Goal: Task Accomplishment & Management: Manage account settings

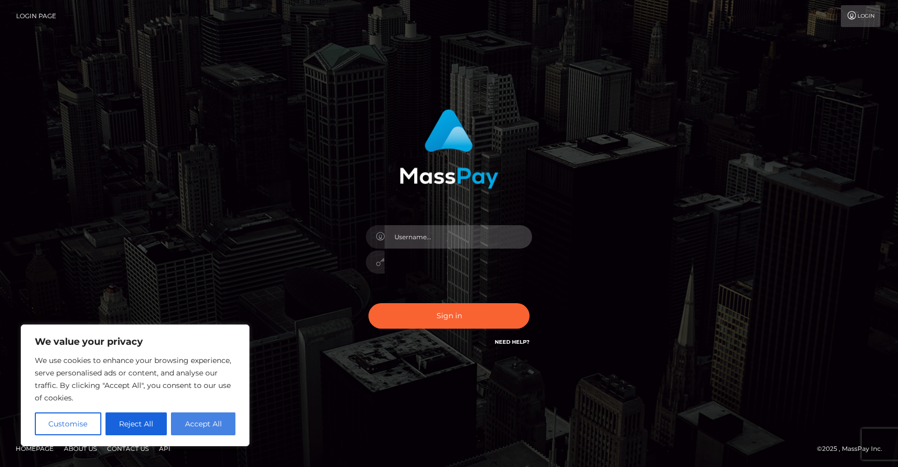
type input "[EMAIL_ADDRESS][DOMAIN_NAME]"
click at [196, 427] on button "Accept All" at bounding box center [203, 423] width 64 height 23
checkbox input "true"
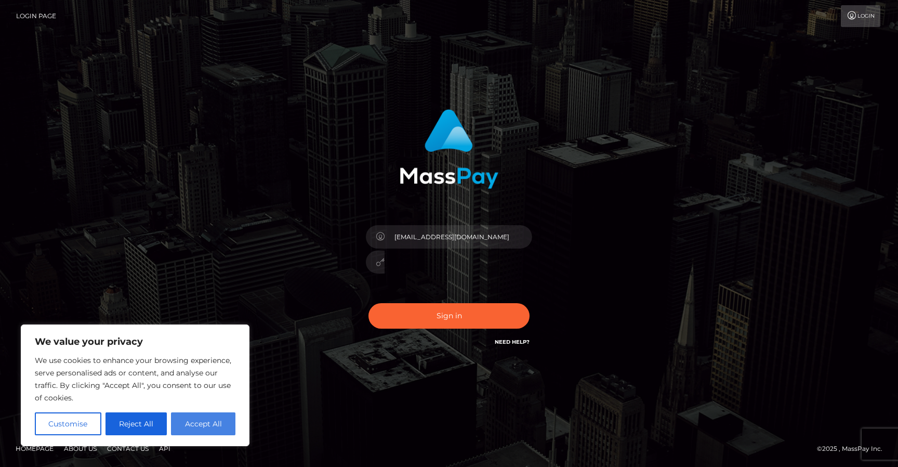
checkbox input "true"
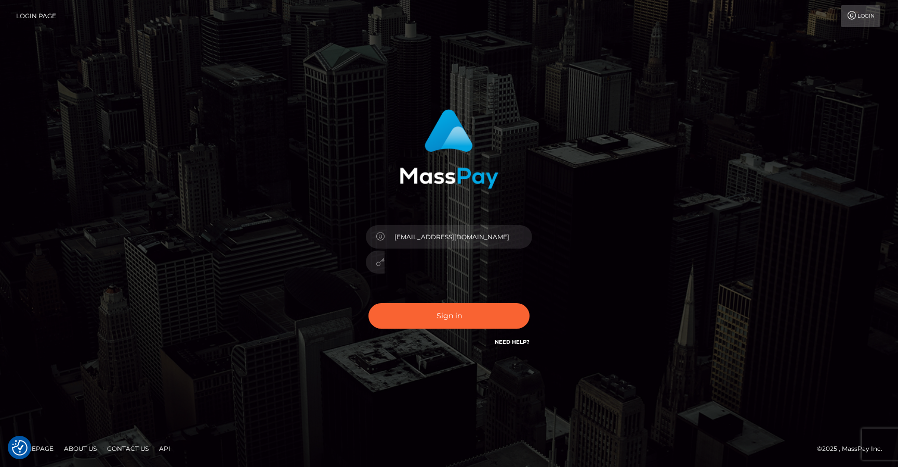
click at [618, 260] on div "misamishka@gmail.com Sign in" at bounding box center [449, 233] width 593 height 265
click at [426, 307] on button "Sign in" at bounding box center [449, 315] width 161 height 25
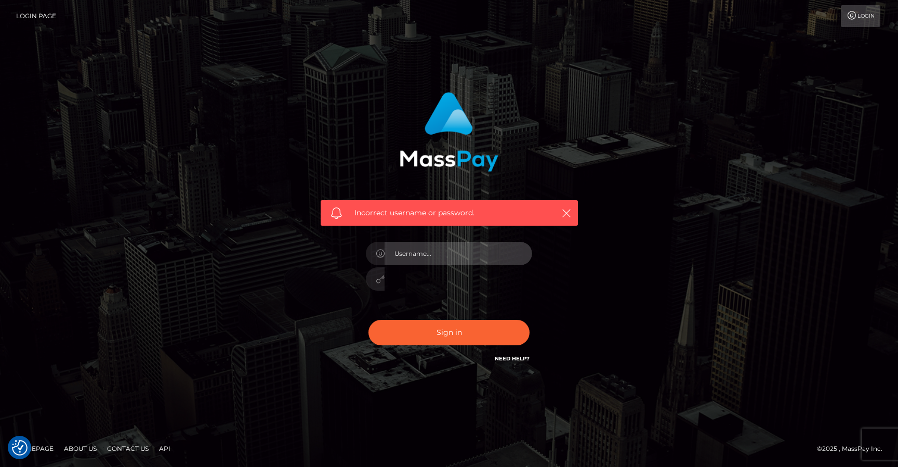
type input "[EMAIL_ADDRESS][DOMAIN_NAME]"
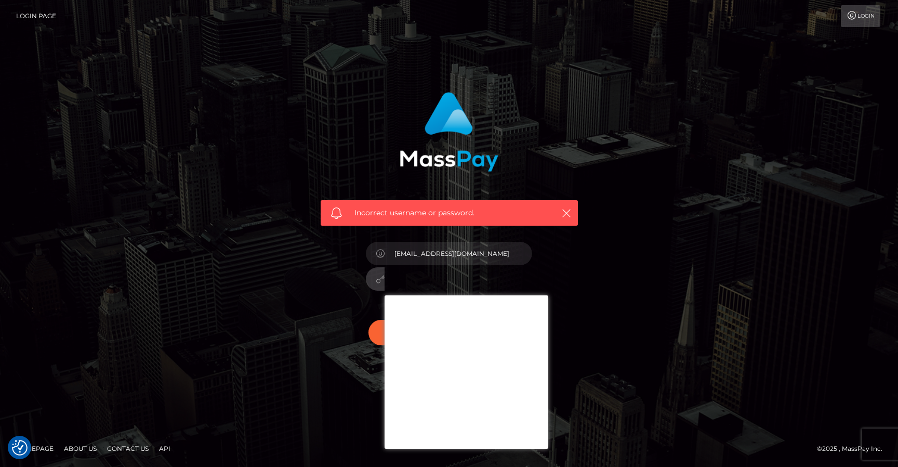
click at [645, 301] on div "Incorrect username or password. misamishka@gmail.com" at bounding box center [449, 233] width 593 height 299
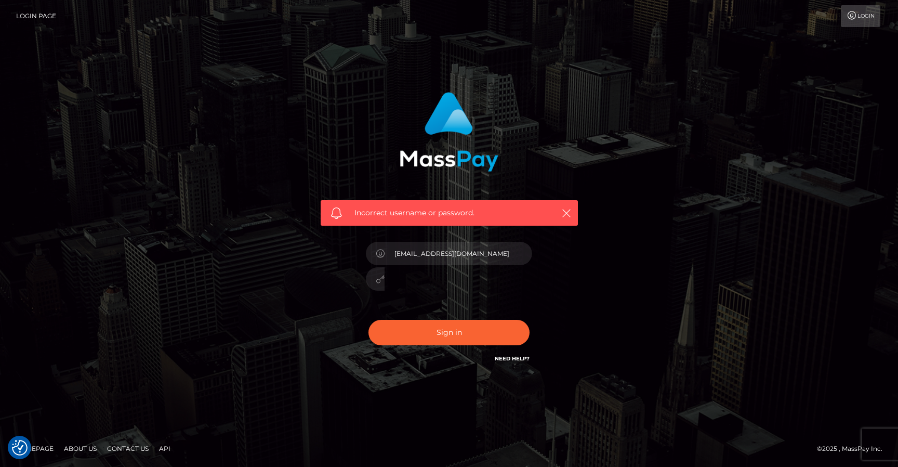
scroll to position [4, 0]
click at [444, 335] on button "Sign in" at bounding box center [449, 332] width 161 height 25
type input "[EMAIL_ADDRESS][DOMAIN_NAME]"
click at [368, 277] on div at bounding box center [449, 277] width 166 height 20
click at [444, 337] on button "Sign in" at bounding box center [449, 332] width 161 height 25
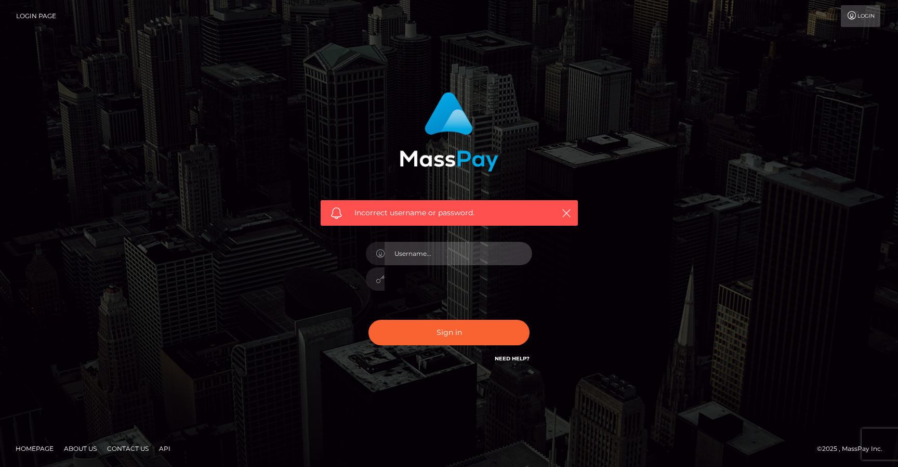
type input "[EMAIL_ADDRESS][DOMAIN_NAME]"
click at [501, 362] on link "Need Help?" at bounding box center [512, 358] width 35 height 7
click at [574, 203] on div "Incorrect username or password." at bounding box center [449, 213] width 257 height 26
click at [567, 208] on icon "button" at bounding box center [566, 213] width 10 height 10
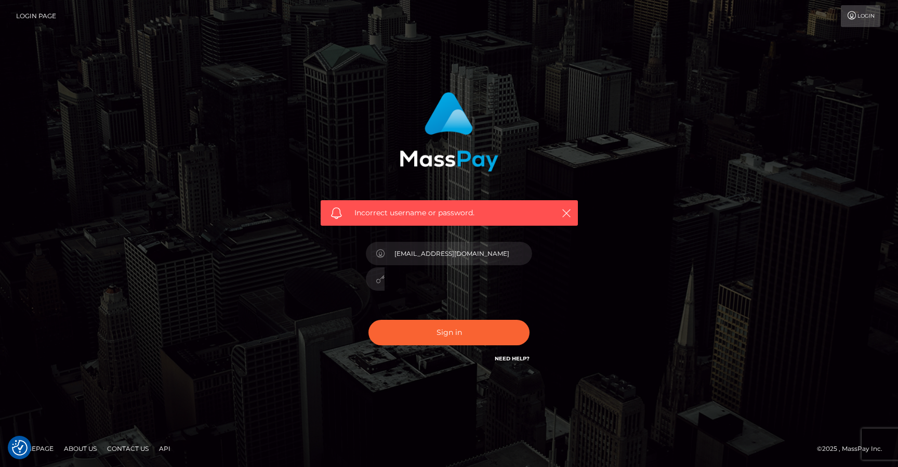
click at [853, 13] on link "Login" at bounding box center [861, 16] width 40 height 22
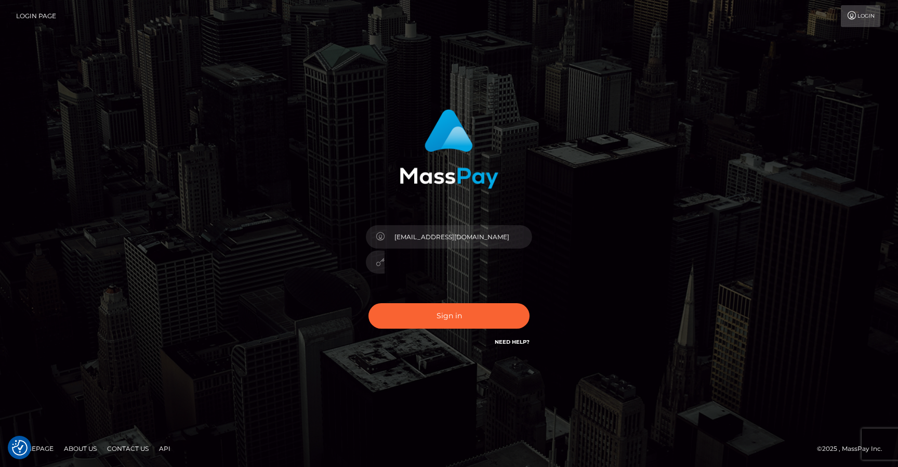
click at [508, 342] on link "Need Help?" at bounding box center [512, 341] width 35 height 7
click at [431, 230] on input "[EMAIL_ADDRESS][DOMAIN_NAME]" at bounding box center [459, 236] width 148 height 23
drag, startPoint x: 489, startPoint y: 231, endPoint x: 338, endPoint y: 223, distance: 151.0
click at [338, 223] on div "misamishka@gmail.com Sign in" at bounding box center [449, 228] width 273 height 254
type input "japaneseammo_misa"
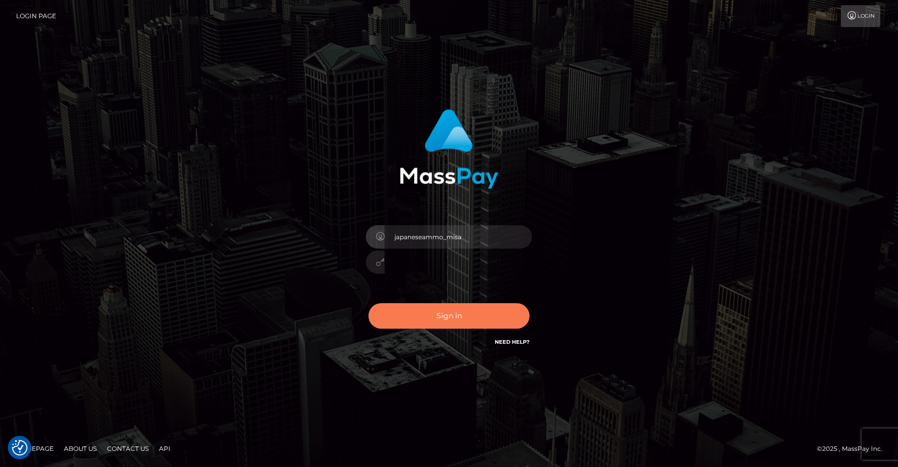
click at [424, 321] on button "Sign in" at bounding box center [449, 315] width 161 height 25
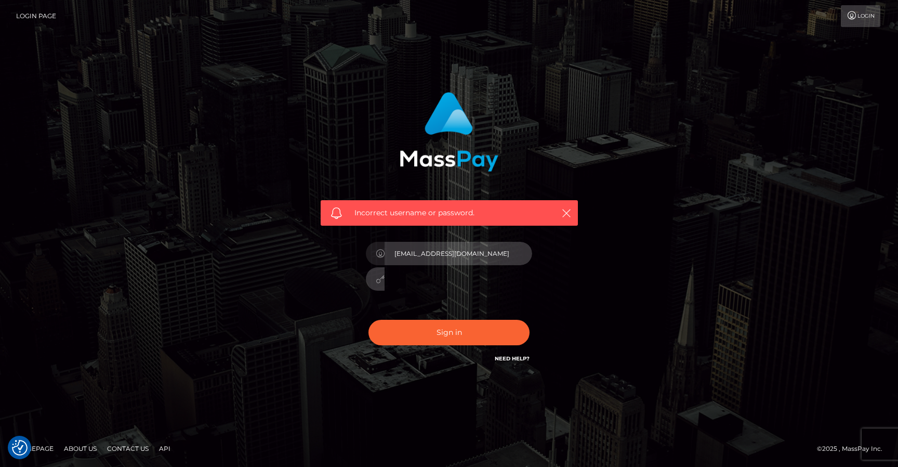
click at [453, 250] on input "[EMAIL_ADDRESS][DOMAIN_NAME]" at bounding box center [459, 253] width 148 height 23
type input "japaneseammo_misa"
click at [369, 278] on div at bounding box center [449, 277] width 166 height 20
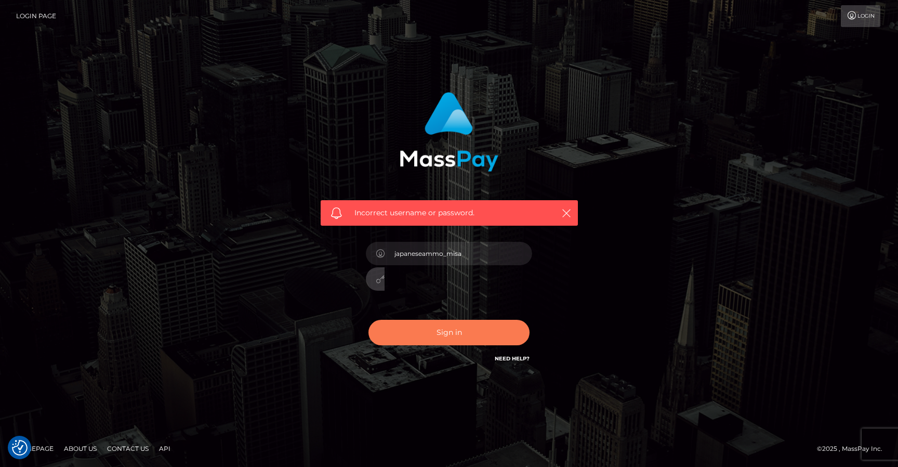
click at [417, 334] on button "Sign in" at bounding box center [449, 332] width 161 height 25
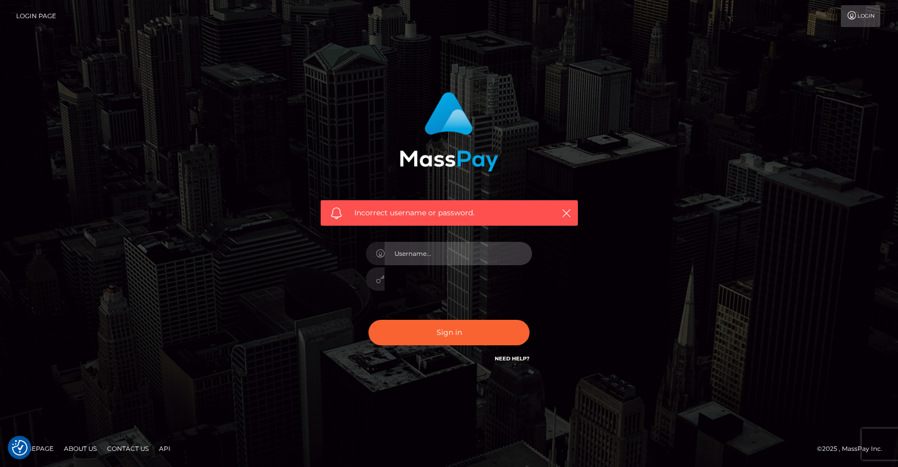
type input "[EMAIL_ADDRESS][DOMAIN_NAME]"
click at [23, 11] on link "Login Page" at bounding box center [36, 16] width 40 height 22
